Goal: Task Accomplishment & Management: Complete application form

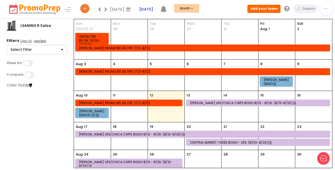
click at [106, 8] on icon at bounding box center [106, 9] width 6 height 11
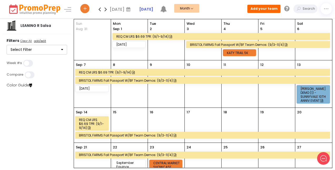
click at [99, 10] on icon at bounding box center [99, 9] width 6 height 11
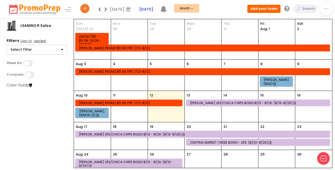
click at [105, 8] on icon at bounding box center [106, 9] width 6 height 11
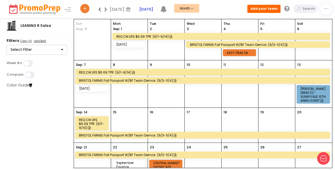
click at [133, 53] on div "[DATE] REQ CM LRS $6.69 TPR: (9/1-9/14) [DATE]" at bounding box center [129, 39] width 37 height 41
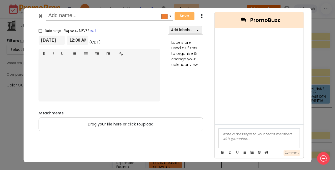
click at [93, 16] on input "text" at bounding box center [108, 15] width 121 height 9
click at [81, 16] on input "[PERSON_NAME]" at bounding box center [108, 15] width 121 height 9
type input "[PERSON_NAME] $5.99 TPR"
click at [40, 32] on span at bounding box center [40, 31] width 4 height 4
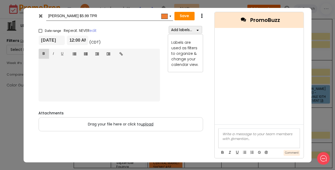
click at [39, 29] on input "Date range" at bounding box center [38, 28] width 0 height 0
checkbox input "true"
click at [111, 44] on input "[DATE]" at bounding box center [114, 39] width 27 height 9
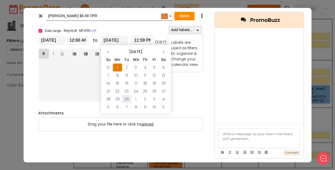
click at [126, 98] on td "30" at bounding box center [126, 99] width 9 height 8
type input "[DATE]"
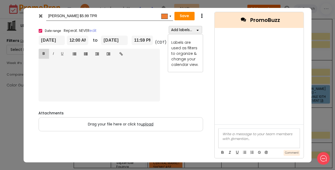
click at [48, 14] on input "[PERSON_NAME] $5.99 TPR" at bounding box center [108, 15] width 121 height 9
type input "REQ [PERSON_NAME] $5.99 TPR"
click at [198, 30] on icon "button" at bounding box center [197, 30] width 2 height 4
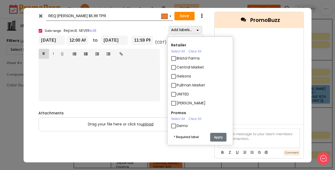
click at [176, 104] on label "[PERSON_NAME]" at bounding box center [190, 103] width 29 height 6
click at [176, 103] on input "[PERSON_NAME]" at bounding box center [177, 100] width 3 height 3
checkbox input "true"
click at [231, 121] on div "Retailer Select All Clear All Bristol Farms Central Market Gelsons Pullman Mark…" at bounding box center [199, 83] width 73 height 92
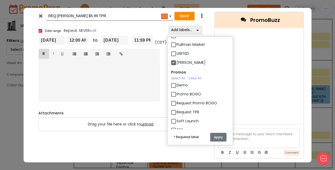
scroll to position [50, 0]
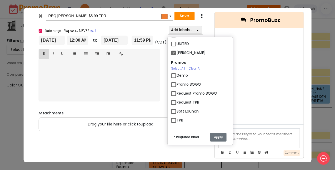
click at [176, 101] on label "Request TPR" at bounding box center [187, 102] width 23 height 6
click at [176, 101] on input "Request TPR" at bounding box center [177, 99] width 3 height 3
checkbox input "true"
click at [218, 136] on button "Apply" at bounding box center [218, 136] width 16 height 9
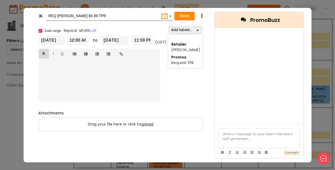
click at [183, 15] on button "Save" at bounding box center [184, 16] width 20 height 8
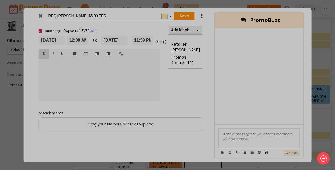
type input "2025-09-01"
type input "00:00"
type input "2025-09-30"
type input "23:59"
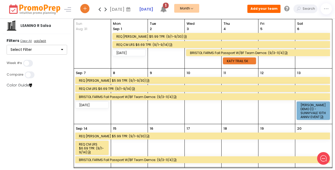
click at [161, 110] on div "9" at bounding box center [166, 95] width 37 height 55
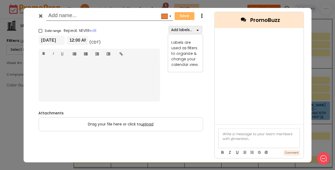
click at [67, 14] on input "text" at bounding box center [108, 15] width 121 height 9
type input "z"
type input "REQ ZANOTTO'S $2 OFF Z CHIPS W/LRS BUY"
click at [41, 31] on span at bounding box center [40, 31] width 4 height 4
click at [39, 29] on input "Date range" at bounding box center [38, 28] width 0 height 0
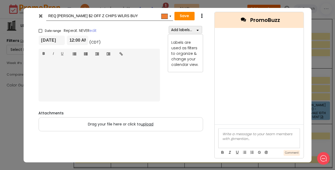
checkbox input "true"
click at [110, 41] on input "09/09/2025" at bounding box center [114, 39] width 27 height 9
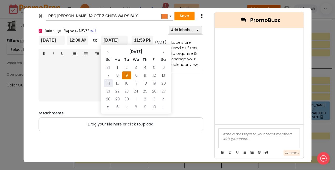
click at [108, 83] on td "14" at bounding box center [108, 83] width 9 height 8
type input "09/14/2025"
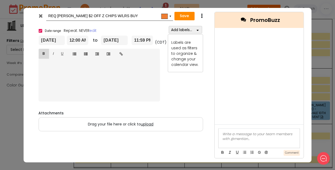
click at [197, 29] on icon "button" at bounding box center [197, 30] width 2 height 4
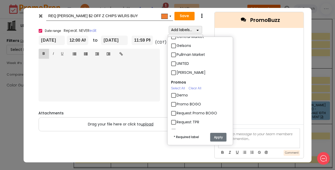
scroll to position [29, 0]
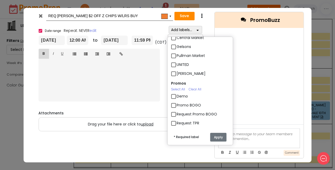
click at [176, 74] on label "[PERSON_NAME]" at bounding box center [190, 74] width 29 height 6
click at [176, 73] on input "[PERSON_NAME]" at bounding box center [177, 71] width 3 height 3
checkbox input "true"
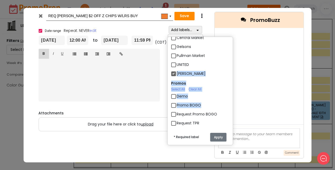
drag, startPoint x: 236, startPoint y: 68, endPoint x: 236, endPoint y: 105, distance: 36.5
click at [236, 106] on div "Retailer Select All Clear All Bristol Farms Central Market Gelsons Pullman Mark…" at bounding box center [199, 83] width 73 height 92
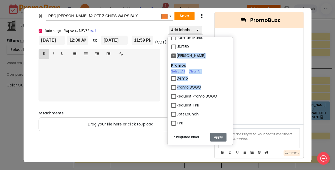
scroll to position [50, 0]
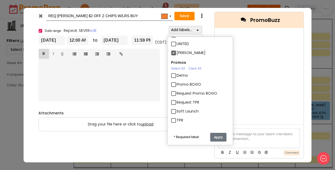
click at [176, 103] on label "Request TPR" at bounding box center [187, 102] width 23 height 6
click at [176, 102] on input "Request TPR" at bounding box center [177, 99] width 3 height 3
checkbox input "true"
click at [219, 135] on button "Apply" at bounding box center [218, 136] width 16 height 9
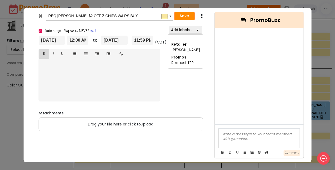
click at [185, 13] on button "Save" at bounding box center [184, 16] width 20 height 8
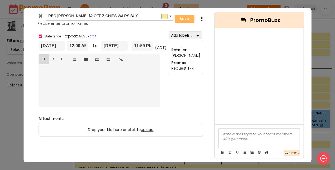
type input "2025-09-09"
type input "00:00"
type input "2025-09-14"
type input "23:59"
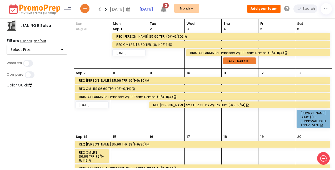
click at [202, 54] on div "BRISTOL FARMS Fall Passport w/BF Team Demos: (9/3-11/4)" at bounding box center [259, 53] width 138 height 4
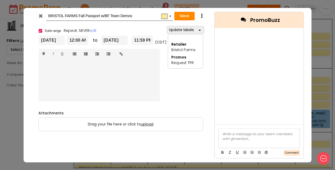
click at [186, 15] on button "Save" at bounding box center [184, 16] width 20 height 8
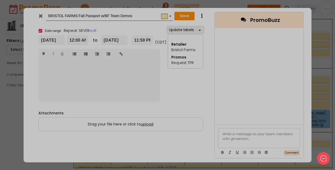
type input "2025-09-03"
type input "00:00"
type input "2025-11-04"
type input "23:59"
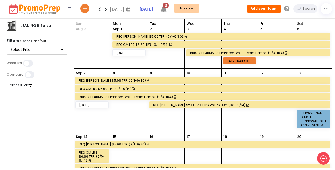
click at [100, 10] on icon at bounding box center [99, 9] width 6 height 11
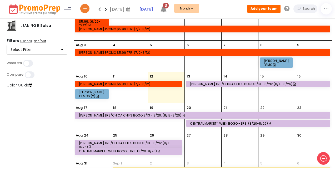
scroll to position [28, 0]
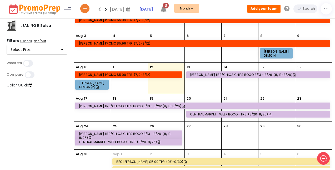
click at [105, 9] on icon at bounding box center [106, 9] width 6 height 11
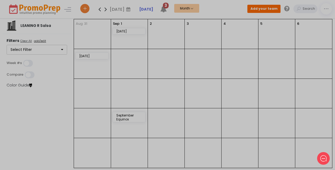
scroll to position [0, 0]
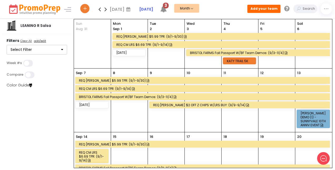
click at [98, 89] on div "REQ CM LRS $6.69 TPR: (9/1-9/14)" at bounding box center [203, 88] width 249 height 4
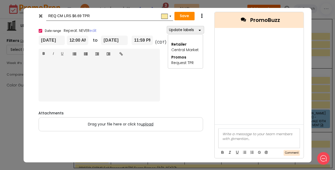
drag, startPoint x: 57, startPoint y: 17, endPoint x: 48, endPoint y: 15, distance: 9.4
click at [48, 15] on div "REQ CM LRS $6.69 TPR #f9e79f ▼" at bounding box center [109, 16] width 127 height 10
type input "CM LRS $6.69 TPR"
click at [198, 29] on icon "button" at bounding box center [199, 30] width 2 height 4
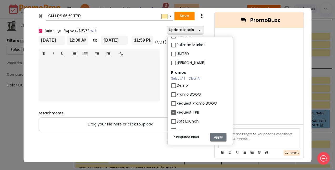
scroll to position [50, 0]
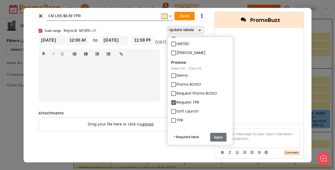
click at [176, 120] on label "TPR" at bounding box center [179, 120] width 7 height 6
click at [176, 120] on input "TPR" at bounding box center [177, 117] width 3 height 3
checkbox input "true"
click at [176, 103] on label "Request TPR" at bounding box center [187, 102] width 23 height 6
click at [176, 102] on input "Request TPR" at bounding box center [177, 99] width 3 height 3
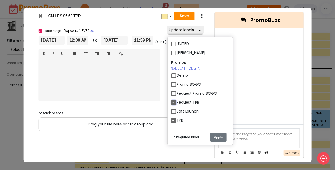
checkbox input "false"
click at [219, 137] on button "Apply" at bounding box center [218, 136] width 16 height 9
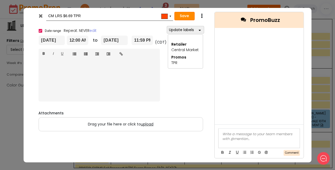
click at [185, 18] on button "Save" at bounding box center [184, 16] width 20 height 8
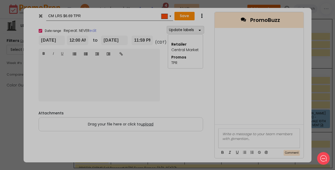
type input "2025-09-01"
type input "00:00"
type input "2025-09-14"
type input "23:59"
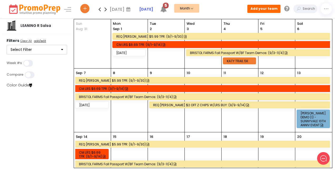
click at [99, 9] on icon at bounding box center [99, 9] width 6 height 11
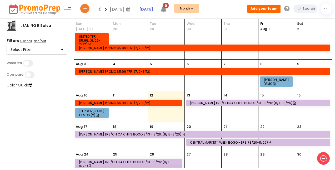
click at [106, 8] on icon at bounding box center [106, 9] width 6 height 11
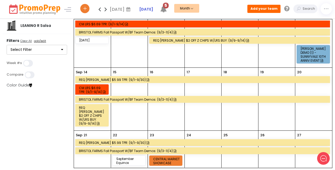
scroll to position [64, 0]
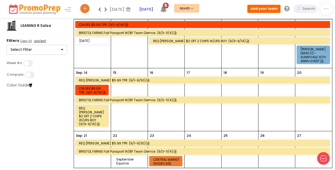
click at [106, 10] on icon at bounding box center [106, 9] width 6 height 11
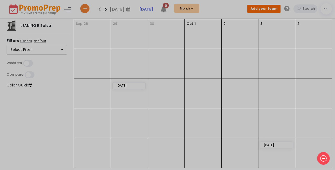
scroll to position [0, 0]
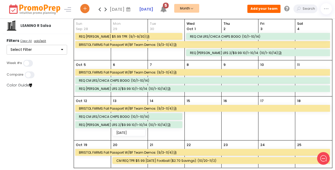
click at [99, 10] on icon at bounding box center [99, 9] width 6 height 11
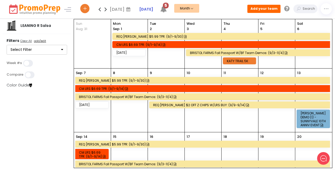
click at [99, 10] on icon at bounding box center [99, 9] width 6 height 11
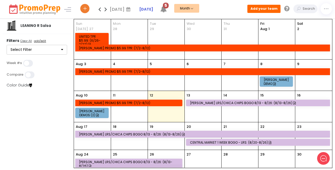
click at [107, 9] on icon at bounding box center [106, 9] width 6 height 11
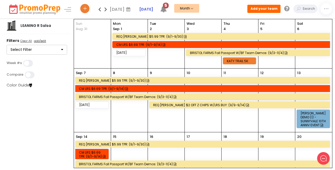
click at [208, 52] on div "BRISTOL FARMS Fall Passport w/BF Team Demos: (9/3-11/4)" at bounding box center [259, 53] width 138 height 4
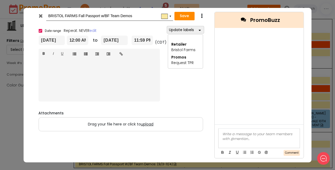
click at [39, 14] on icon at bounding box center [41, 15] width 4 height 5
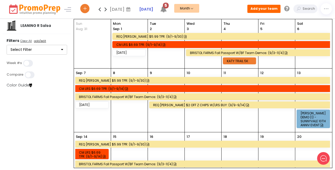
click at [134, 95] on div "BRISTOL FARMS Fall Passport w/BF Team Demos: (9/3-11/4)" at bounding box center [203, 97] width 249 height 4
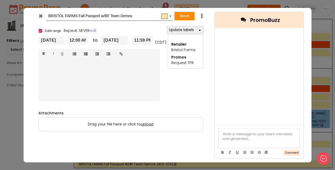
click at [100, 15] on input "BRISTOL FARMS Fall Passport w/BF Team Demos" at bounding box center [108, 15] width 121 height 9
drag, startPoint x: 151, startPoint y: 17, endPoint x: 118, endPoint y: 17, distance: 32.6
click at [118, 17] on input "BRISTOL FARMS Fall Passport $4.99 TPR w/BF Team Demos" at bounding box center [108, 15] width 121 height 9
type input "BRISTOL FARMS Fall Passport $4.99 TPR"
click at [185, 16] on button "Save" at bounding box center [184, 16] width 20 height 8
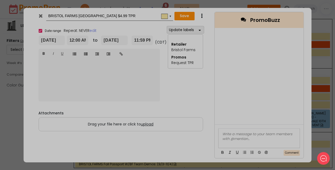
type input "2025-09-03"
type input "00:00"
type input "2025-11-04"
type input "23:59"
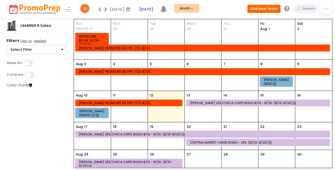
click at [106, 8] on icon at bounding box center [106, 9] width 6 height 11
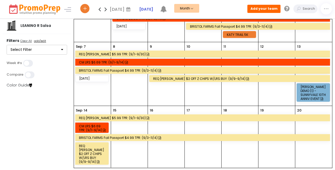
scroll to position [27, 0]
